Goal: Task Accomplishment & Management: Use online tool/utility

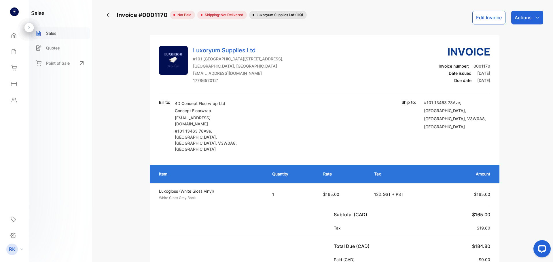
click at [54, 34] on p "Sales" at bounding box center [51, 33] width 10 height 6
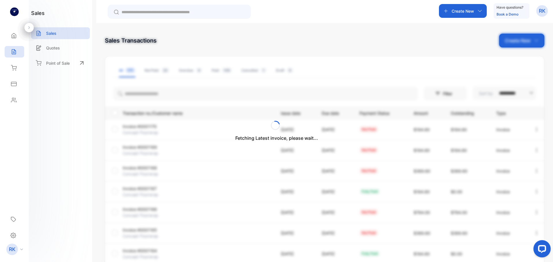
click at [456, 10] on div "Fetching Latest invoice, please wait..." at bounding box center [276, 131] width 553 height 262
click at [452, 10] on p "Create New" at bounding box center [463, 11] width 22 height 6
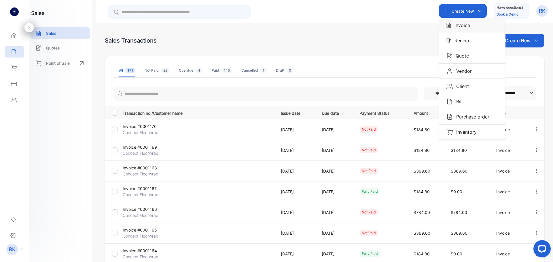
click at [467, 27] on p "Invoice" at bounding box center [460, 25] width 19 height 7
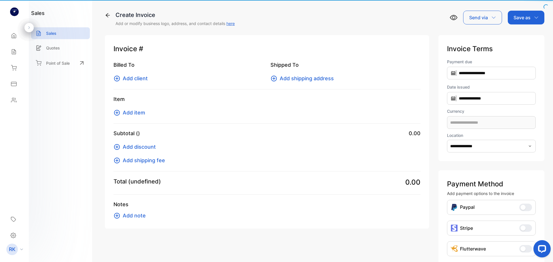
type input "**********"
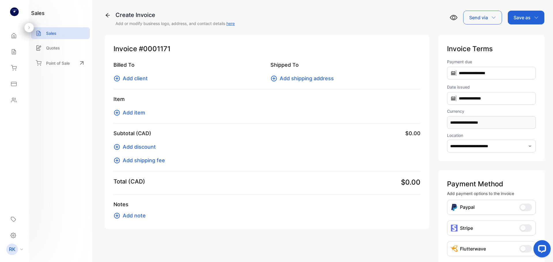
click at [145, 76] on span "Add client" at bounding box center [135, 79] width 25 height 8
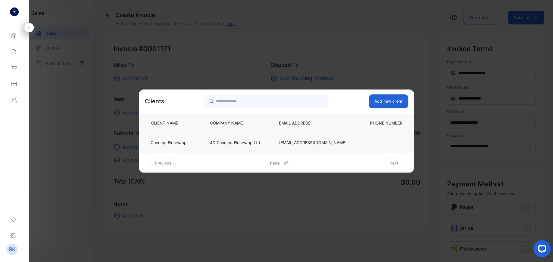
click at [213, 140] on td "4D Concept Floorwrap Ltd" at bounding box center [234, 143] width 69 height 21
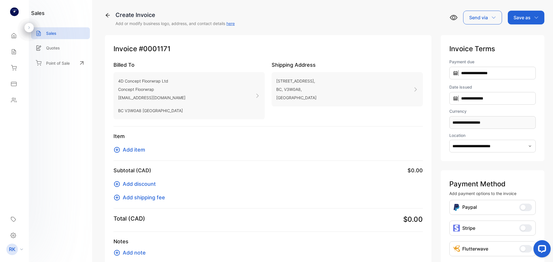
click at [142, 150] on span "Add item" at bounding box center [134, 150] width 22 height 8
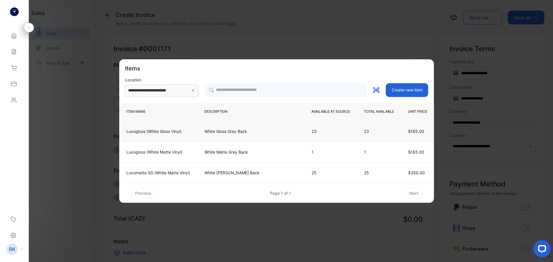
click at [241, 134] on p "White Gloss Grey Back" at bounding box center [251, 131] width 93 height 6
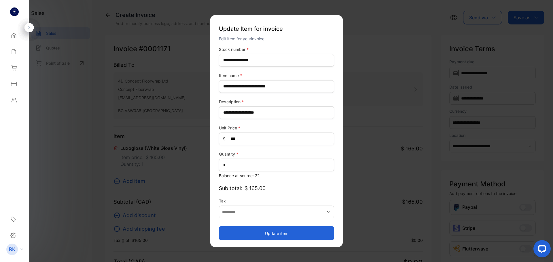
type input "**********"
click at [264, 237] on button "Update item" at bounding box center [276, 234] width 115 height 14
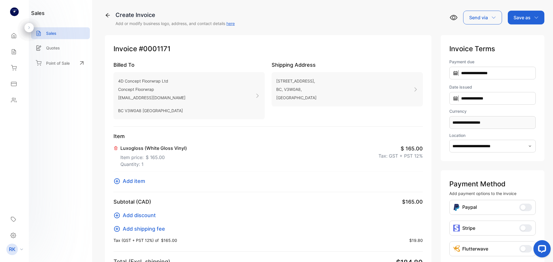
click at [514, 15] on p "Save as" at bounding box center [522, 17] width 17 height 7
click at [508, 33] on div "Invoice" at bounding box center [524, 37] width 33 height 12
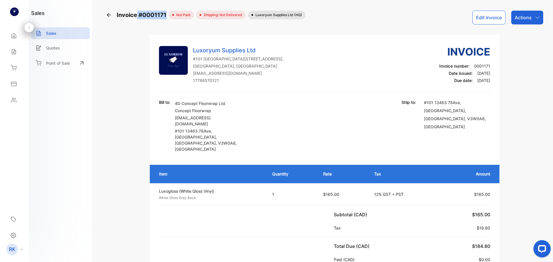
copy span "#0001171"
drag, startPoint x: 165, startPoint y: 16, endPoint x: 138, endPoint y: 17, distance: 27.7
click at [138, 17] on span "Invoice #0001171" at bounding box center [143, 15] width 52 height 9
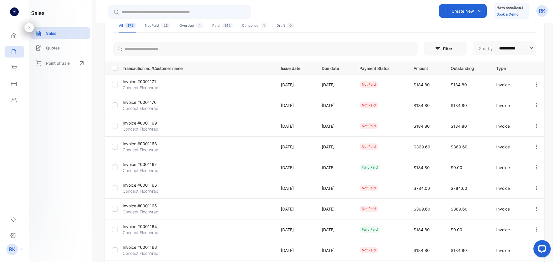
scroll to position [58, 0]
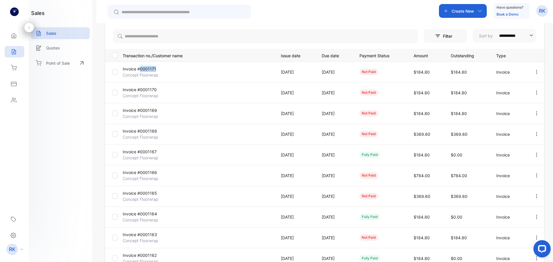
copy p "0001171"
drag, startPoint x: 155, startPoint y: 70, endPoint x: 140, endPoint y: 71, distance: 15.3
click at [140, 71] on p "Invoice #0001171" at bounding box center [148, 69] width 50 height 6
